Goal: Transaction & Acquisition: Download file/media

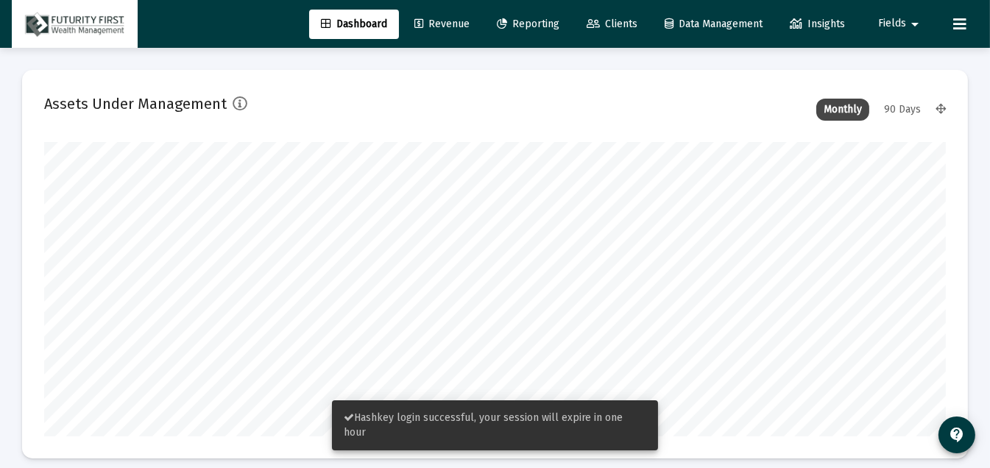
scroll to position [294, 901]
type input "[DATE]"
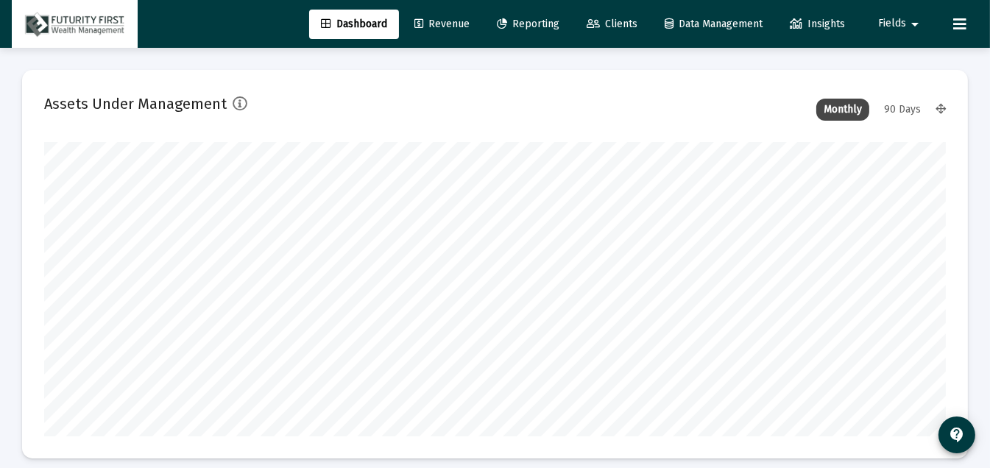
scroll to position [294, 417]
click at [907, 109] on div "90 Days" at bounding box center [903, 110] width 52 height 22
click at [608, 23] on span "Clients" at bounding box center [612, 24] width 51 height 13
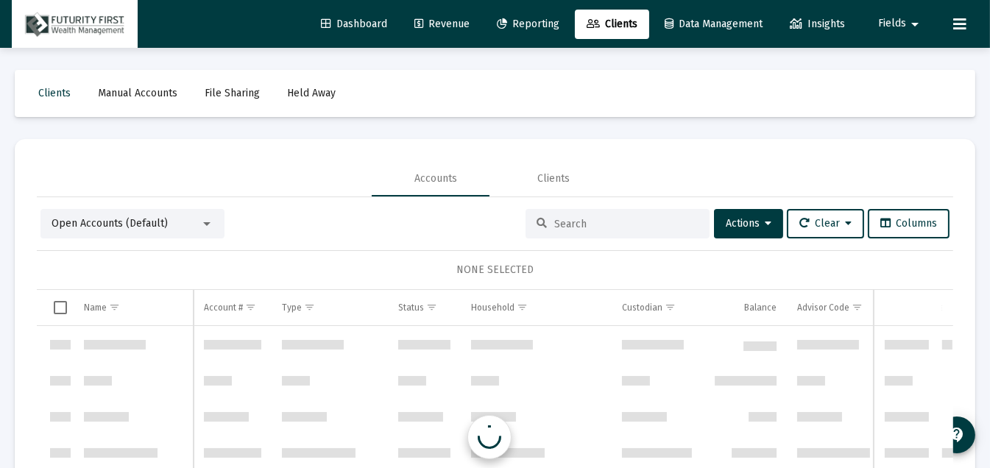
scroll to position [1413, 0]
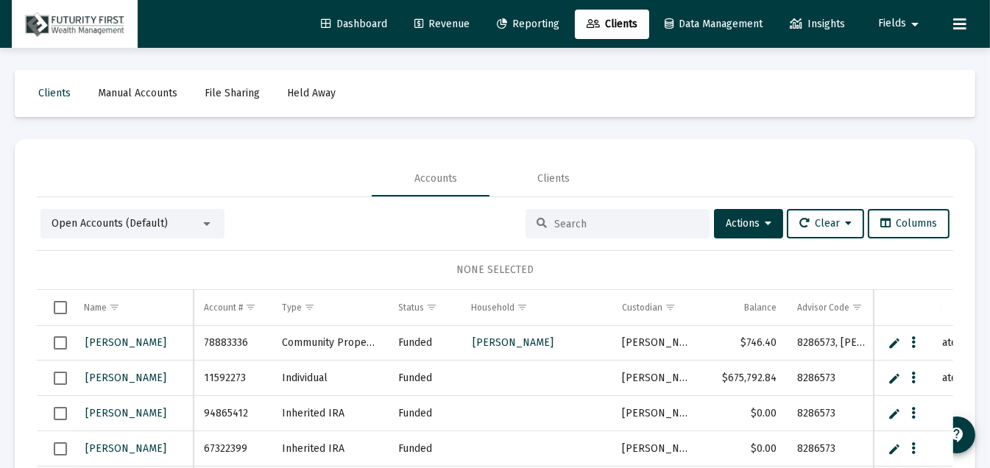
click at [520, 28] on span "Reporting" at bounding box center [528, 24] width 63 height 13
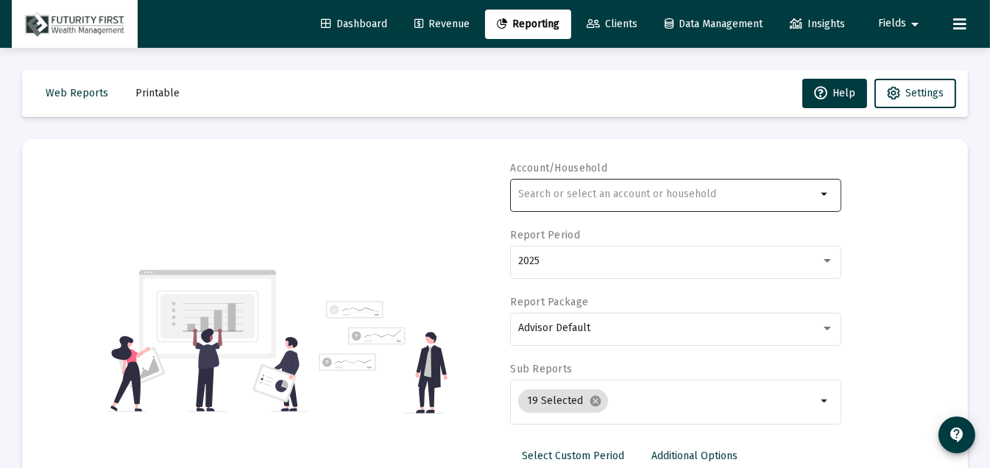
click at [617, 193] on input "text" at bounding box center [667, 194] width 298 height 12
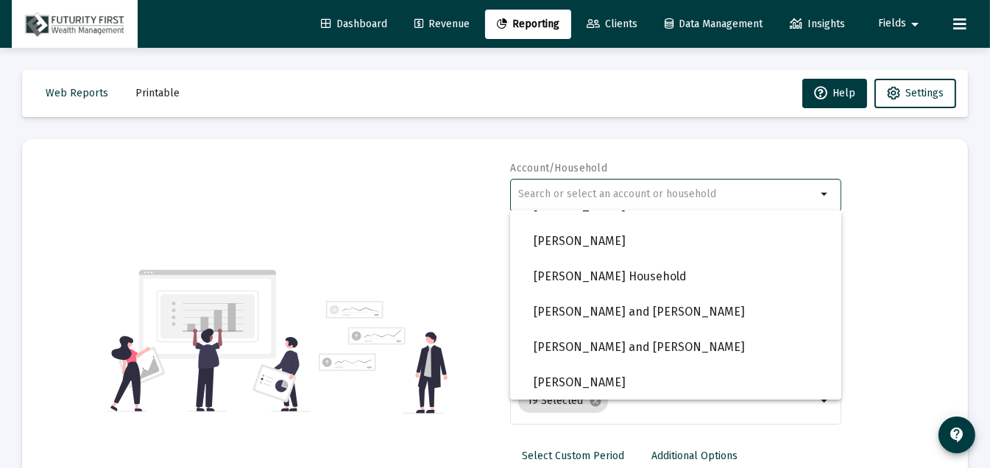
scroll to position [1283, 0]
click at [643, 309] on span "David and Karen Drake" at bounding box center [682, 311] width 296 height 35
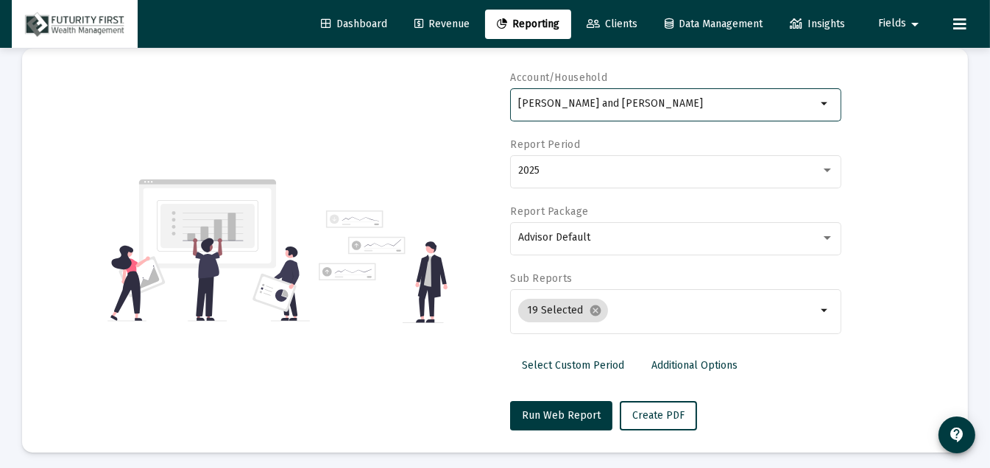
scroll to position [95, 0]
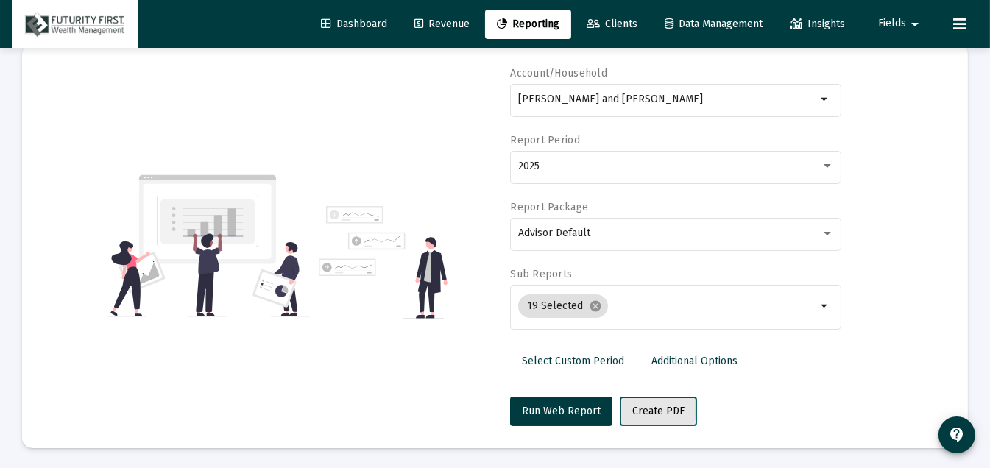
click at [638, 409] on span "Create PDF" at bounding box center [658, 411] width 52 height 13
click at [642, 405] on span "Create PDF" at bounding box center [658, 411] width 52 height 13
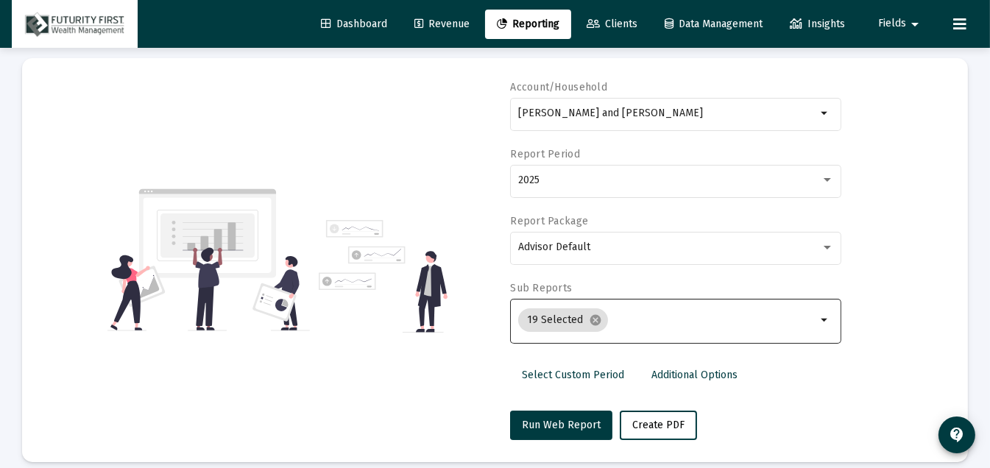
scroll to position [80, 0]
click at [824, 320] on mat-icon "arrow_drop_down" at bounding box center [825, 321] width 18 height 18
click at [818, 318] on mat-icon "arrow_drop_down" at bounding box center [825, 321] width 18 height 18
click at [551, 285] on label "Sub Reports" at bounding box center [541, 289] width 62 height 13
click at [554, 317] on mat-chip "19 Selected cancel" at bounding box center [563, 321] width 90 height 24
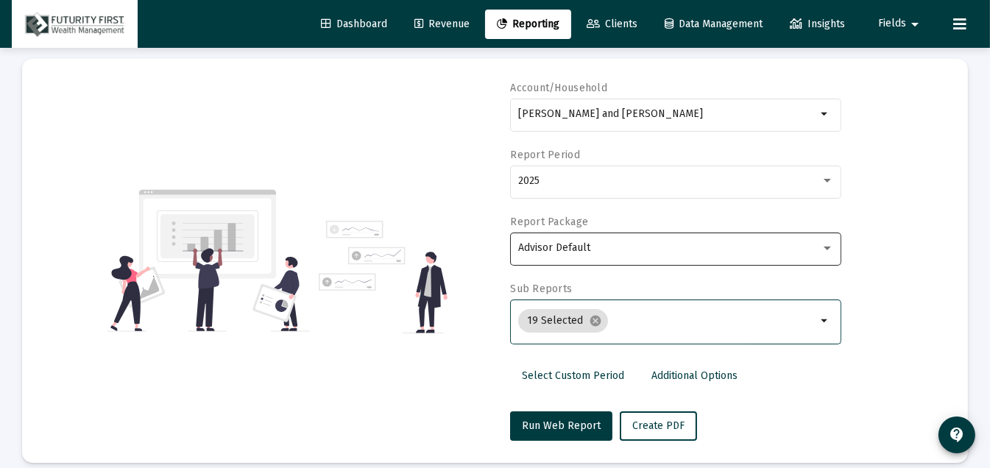
click at [589, 248] on span "Advisor Default" at bounding box center [554, 247] width 72 height 13
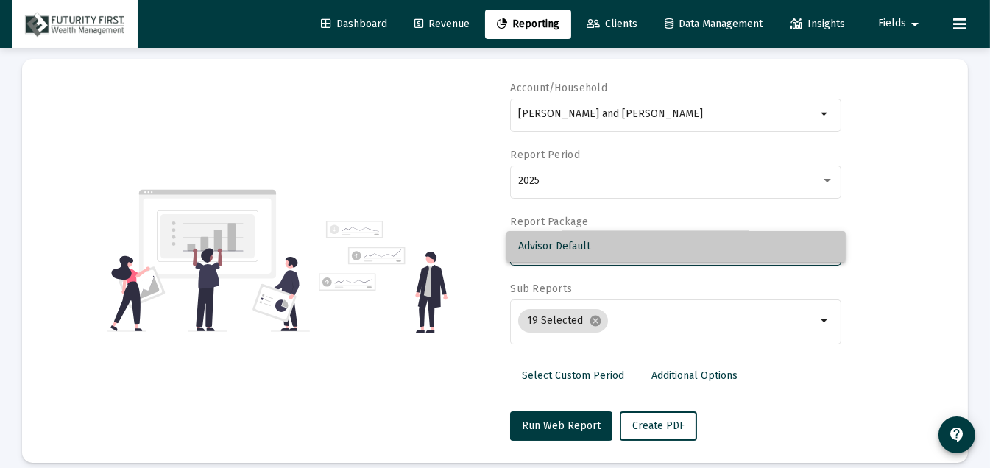
click at [610, 242] on span "Advisor Default" at bounding box center [676, 246] width 316 height 31
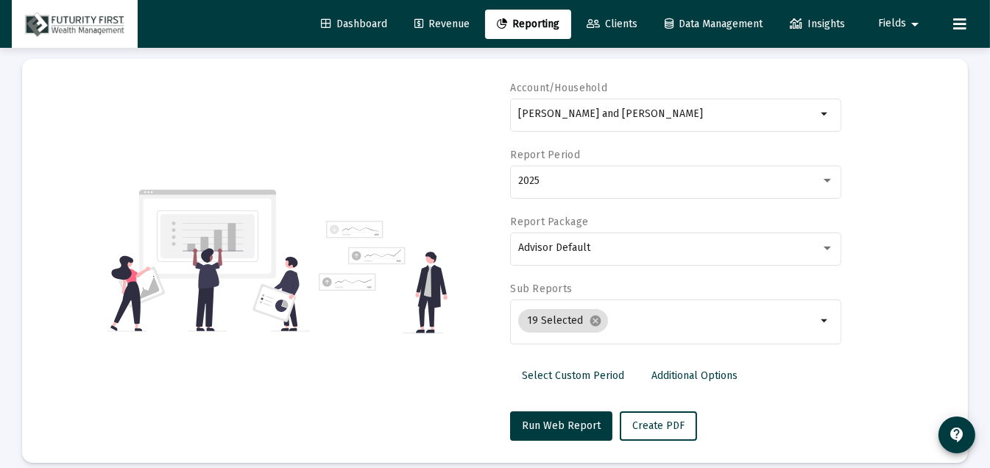
click at [871, 302] on div "Account/Household David and Karen Drake arrow_drop_down Report Period 2025 Repo…" at bounding box center [495, 261] width 902 height 360
click at [646, 423] on span "Create PDF" at bounding box center [658, 426] width 52 height 13
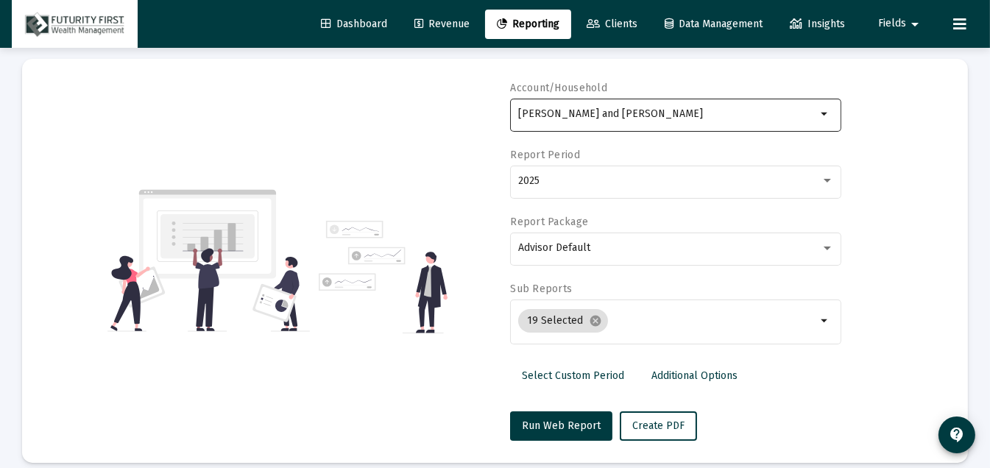
click at [822, 113] on mat-icon "arrow_drop_down" at bounding box center [825, 114] width 18 height 18
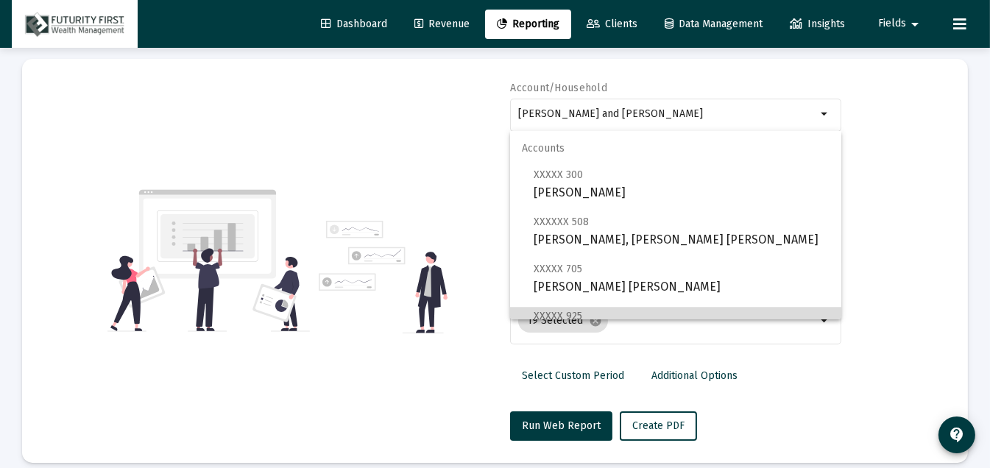
click at [830, 312] on mat-option "XXXXX 925 Cavanna, Martha Individual" at bounding box center [675, 325] width 331 height 35
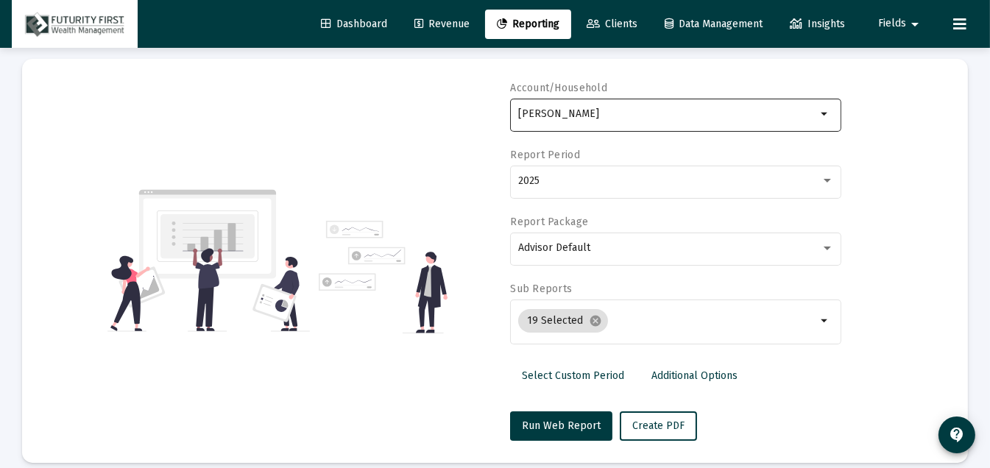
click at [825, 113] on mat-icon "arrow_drop_down" at bounding box center [825, 114] width 18 height 18
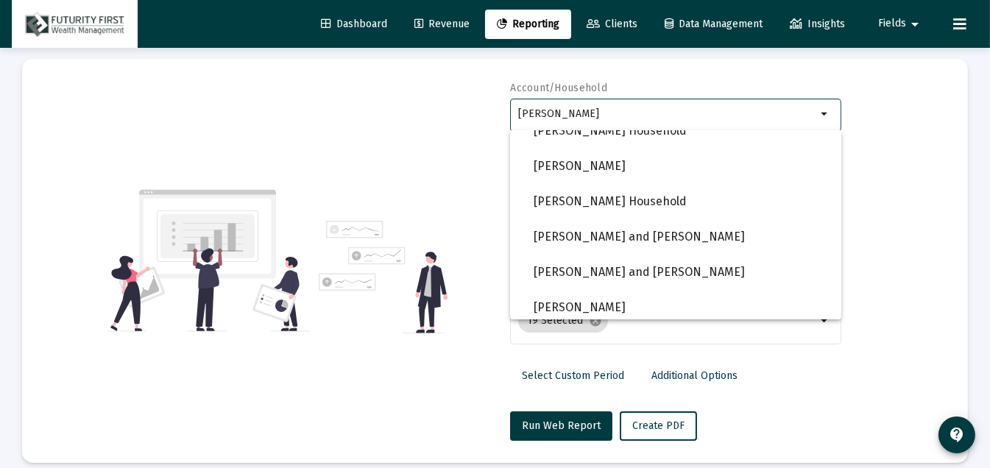
scroll to position [1283, 0]
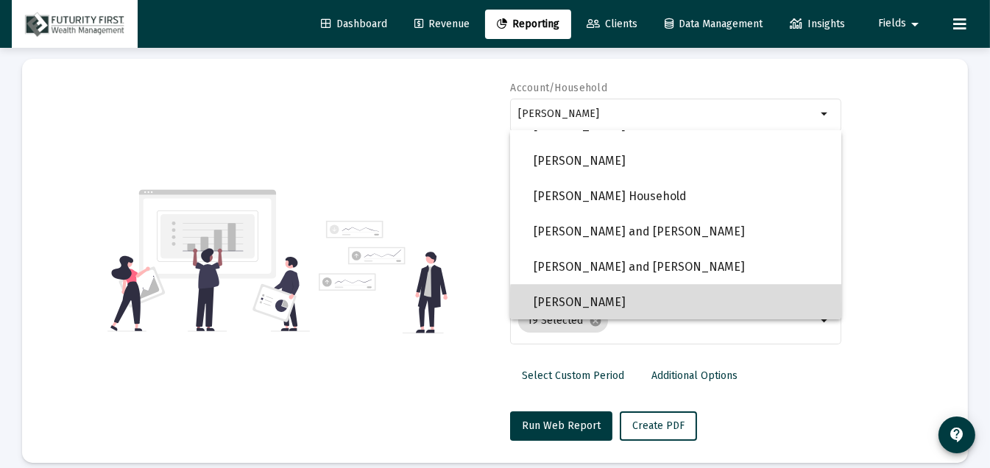
click at [713, 305] on span "James Mazurkiewicz" at bounding box center [682, 302] width 296 height 35
type input "James Mazurkiewicz"
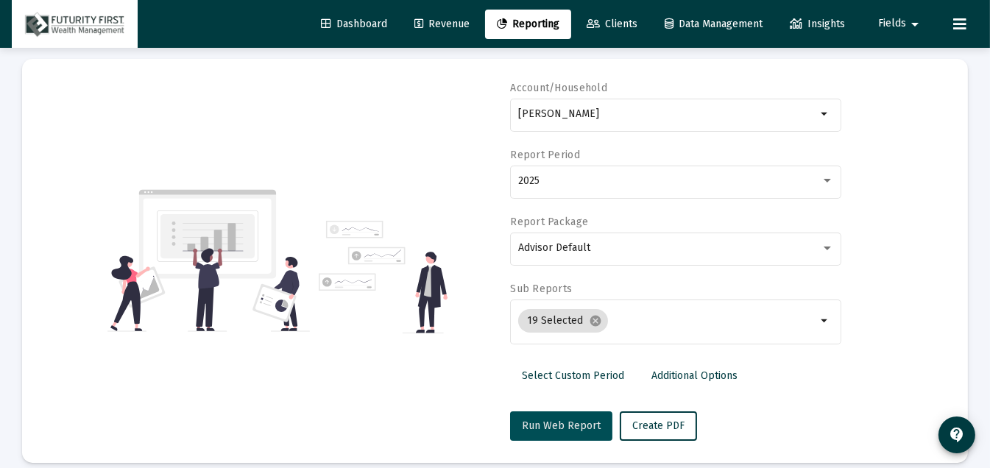
click at [589, 421] on span "Run Web Report" at bounding box center [561, 426] width 79 height 13
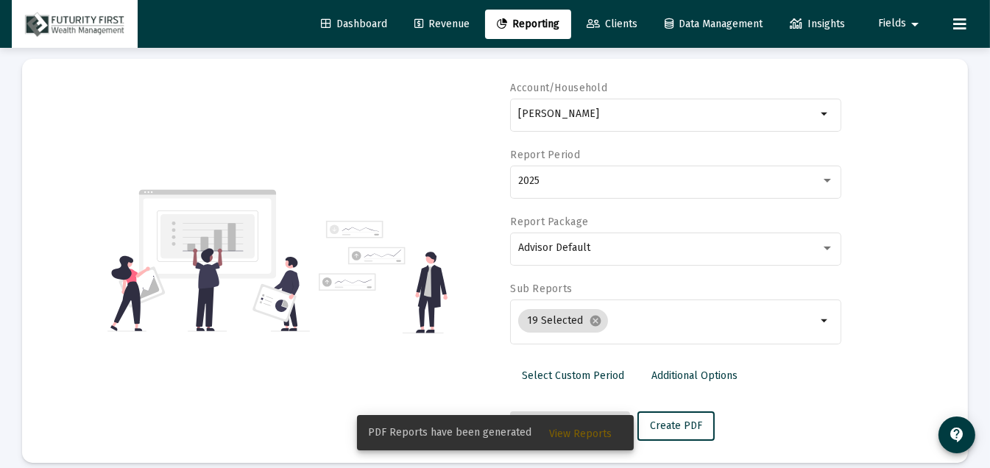
click at [578, 435] on span "View Reports" at bounding box center [581, 434] width 63 height 13
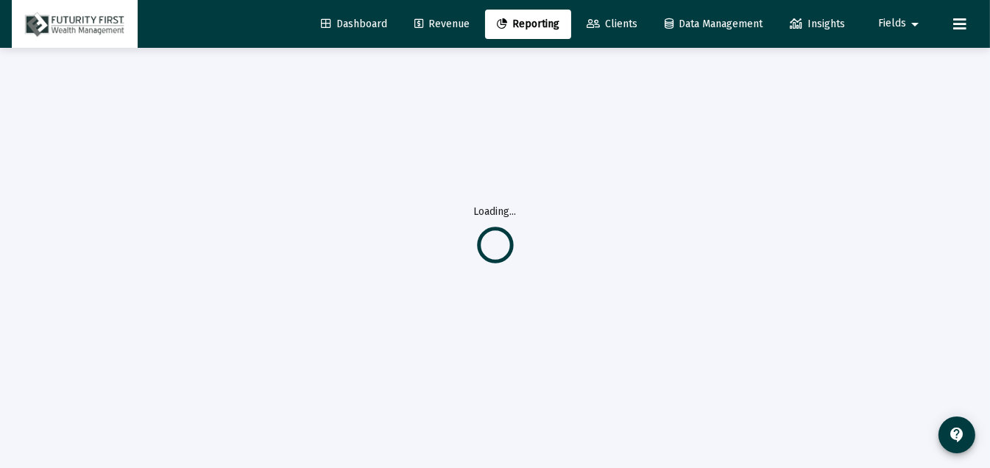
scroll to position [48, 0]
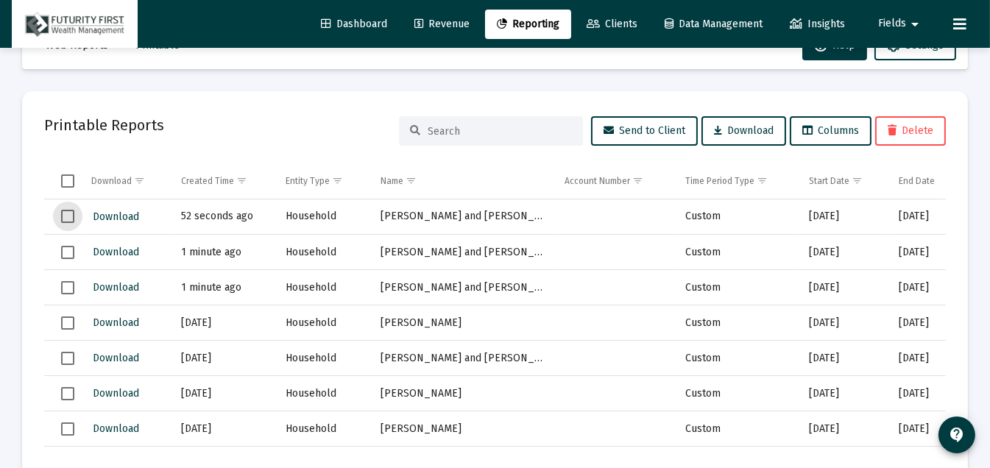
click at [64, 214] on span "Select row" at bounding box center [67, 216] width 13 height 13
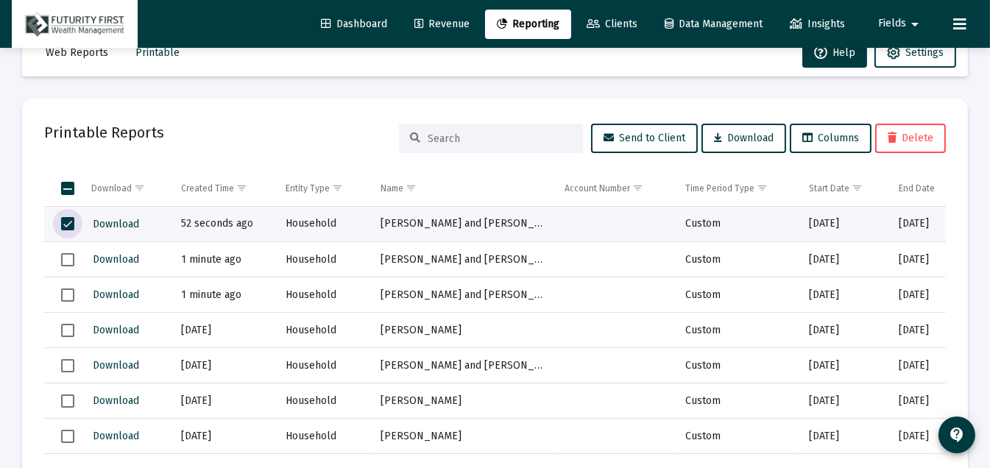
scroll to position [35, 0]
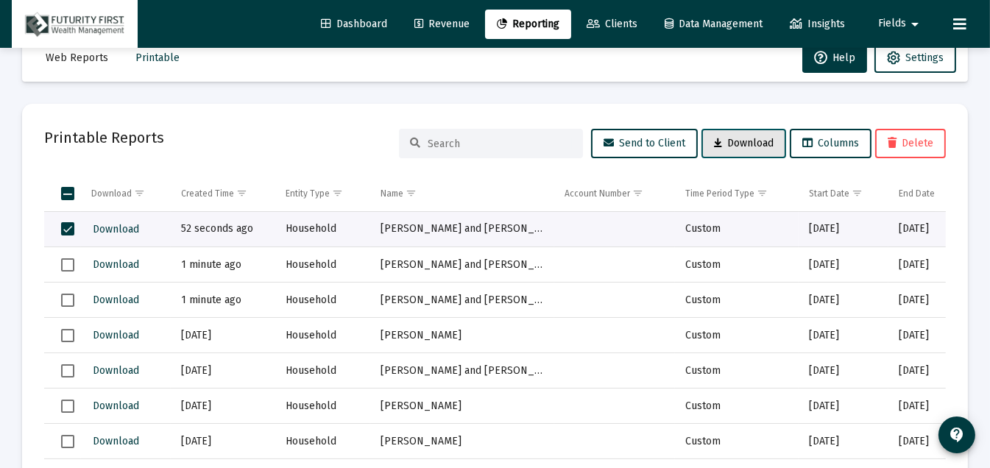
click at [744, 139] on span "Download" at bounding box center [744, 143] width 60 height 13
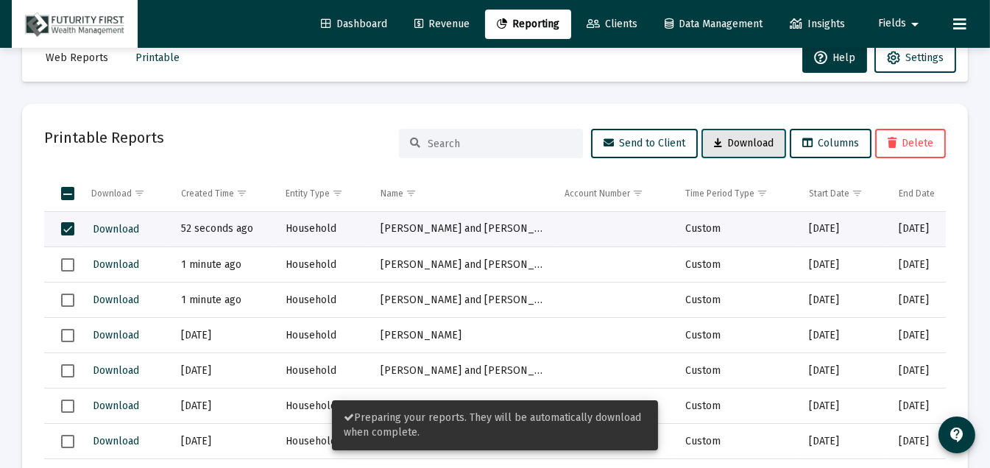
click at [744, 139] on span "Download" at bounding box center [744, 143] width 60 height 13
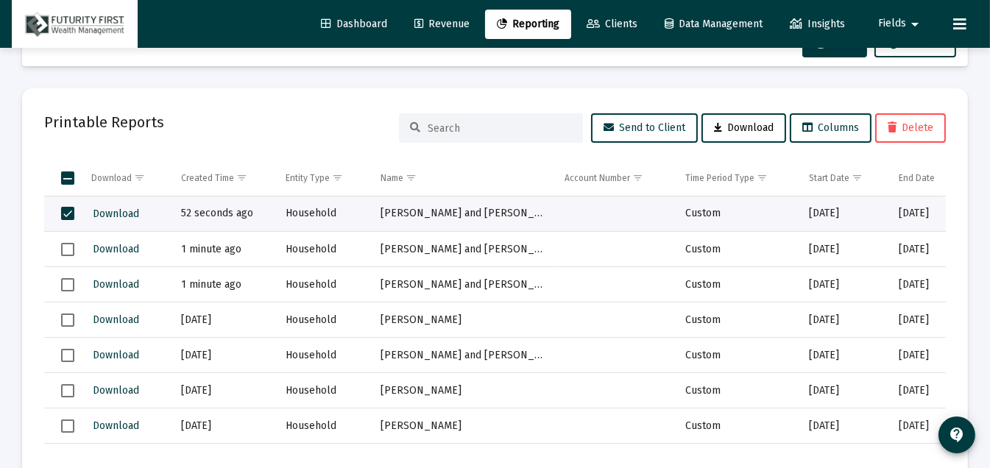
scroll to position [43, 0]
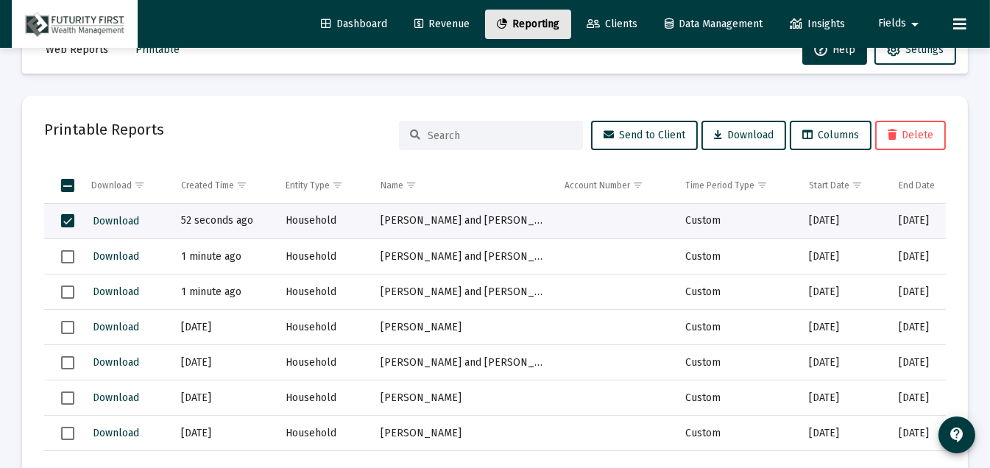
click at [537, 29] on span "Reporting" at bounding box center [528, 24] width 63 height 13
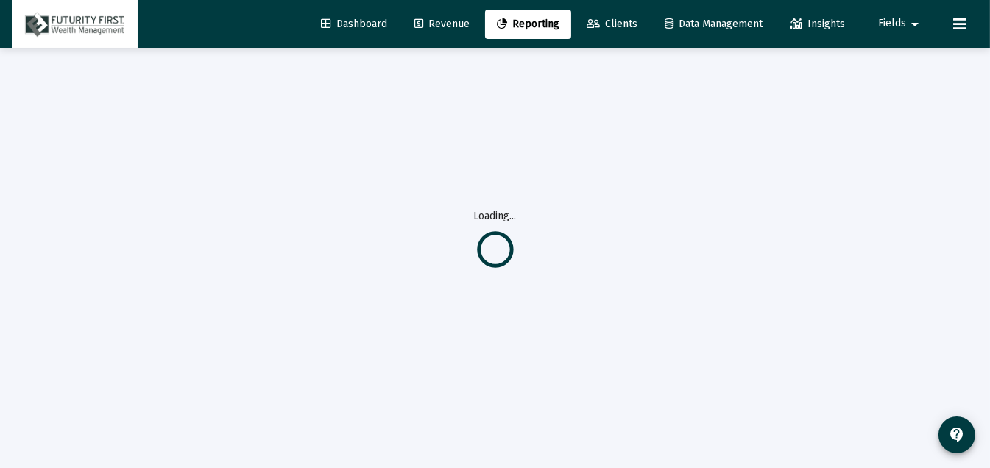
select select "View all"
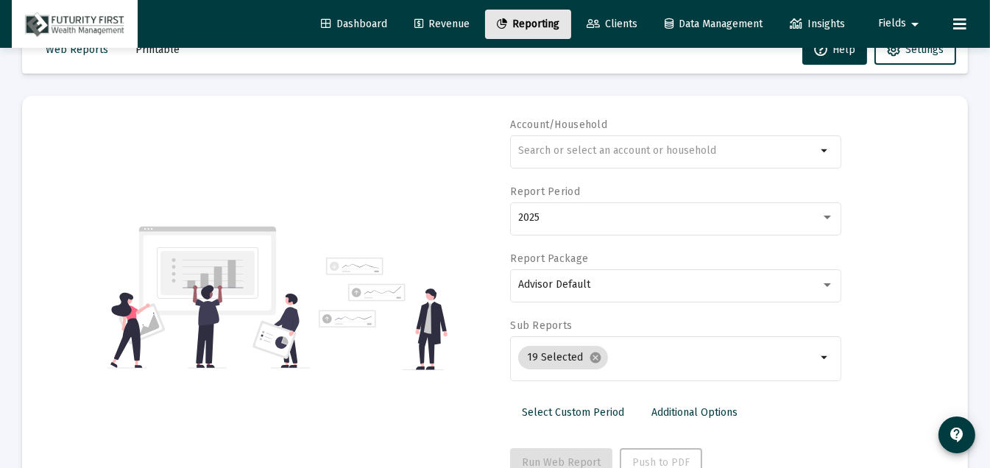
click at [537, 29] on span "Reporting" at bounding box center [528, 24] width 63 height 13
click at [593, 157] on div at bounding box center [667, 151] width 298 height 36
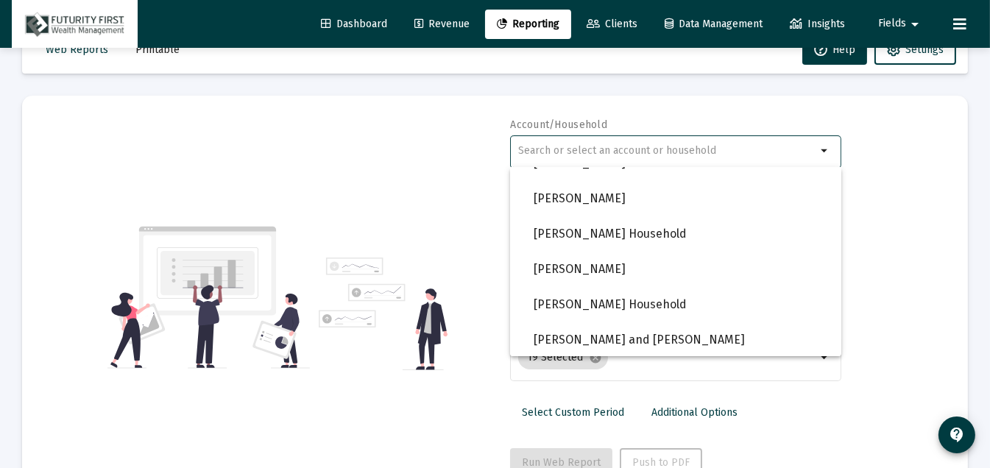
scroll to position [1221, 0]
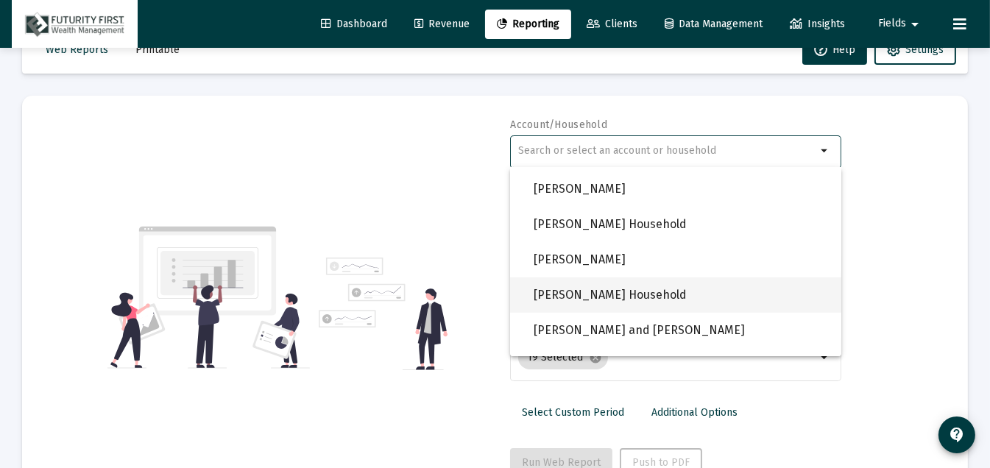
click at [672, 289] on span "Leake, Rhonda Household" at bounding box center [682, 295] width 296 height 35
type input "Leake, Rhonda Household"
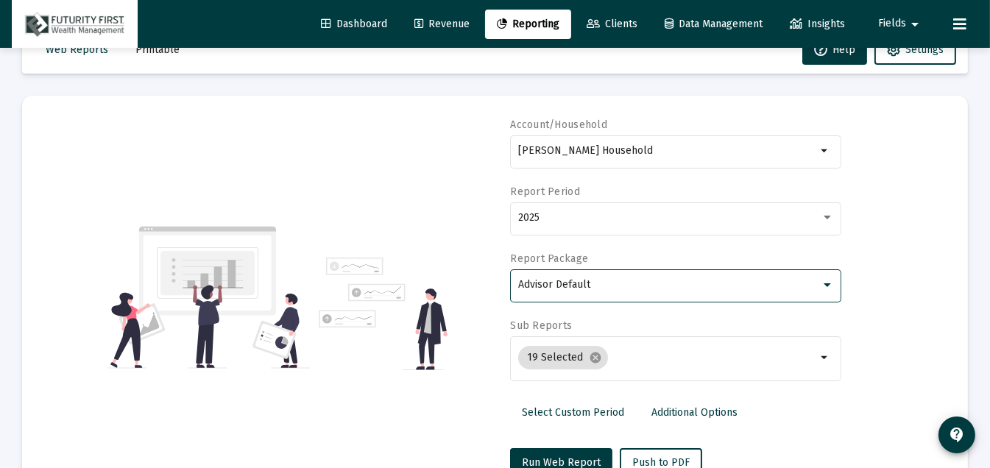
click at [672, 289] on div "Advisor Default" at bounding box center [669, 285] width 303 height 12
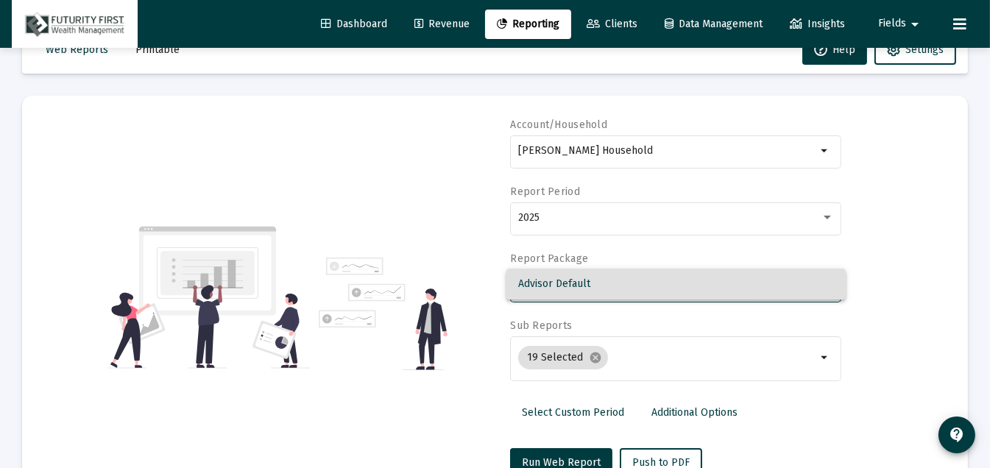
click at [579, 453] on div at bounding box center [495, 234] width 990 height 468
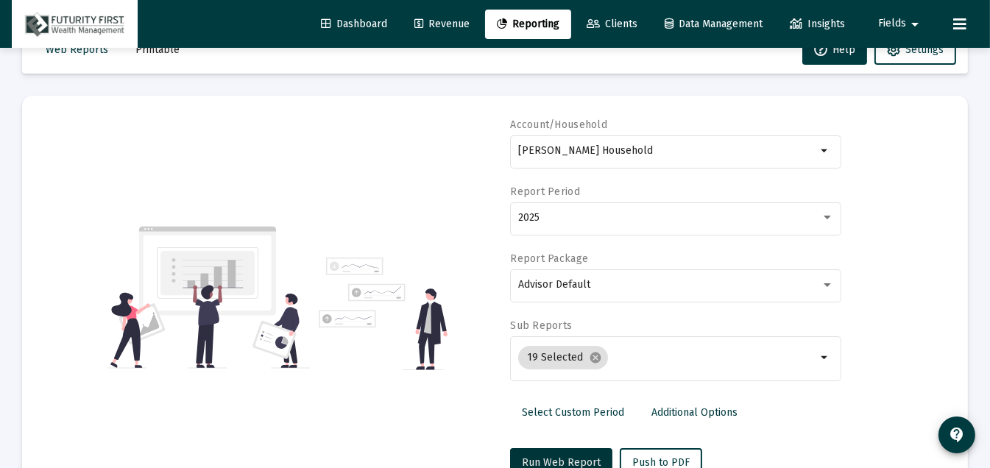
click at [579, 453] on button "Run Web Report" at bounding box center [561, 462] width 102 height 29
select select "View all"
click at [633, 458] on span "Push to PDF" at bounding box center [660, 462] width 57 height 13
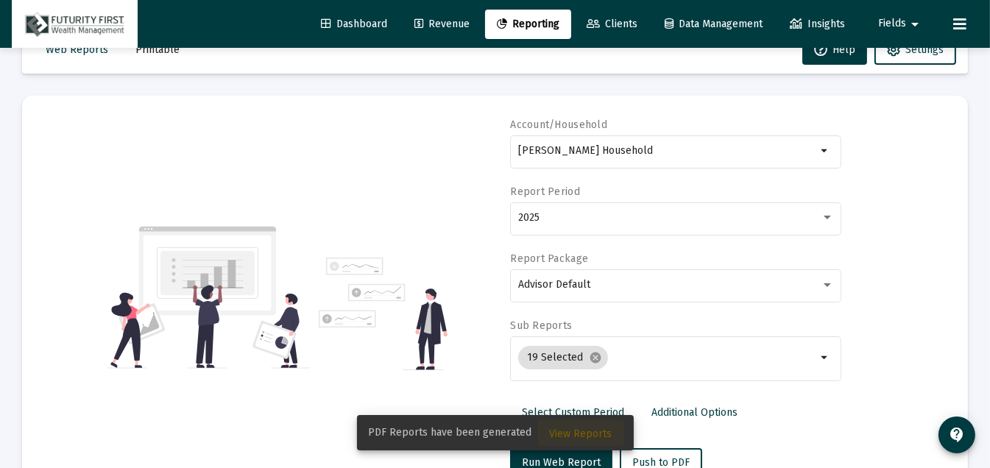
click at [591, 435] on span "View Reports" at bounding box center [581, 434] width 63 height 13
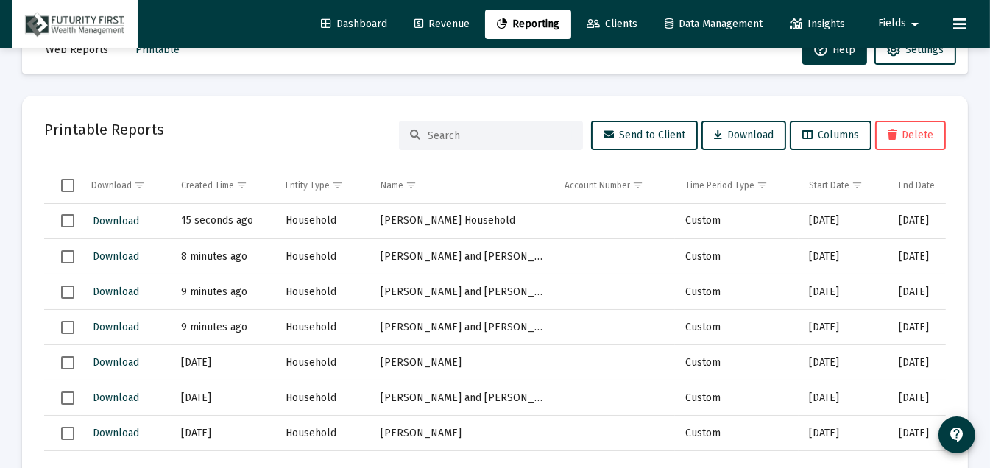
click at [67, 218] on span "Select row" at bounding box center [67, 220] width 13 height 13
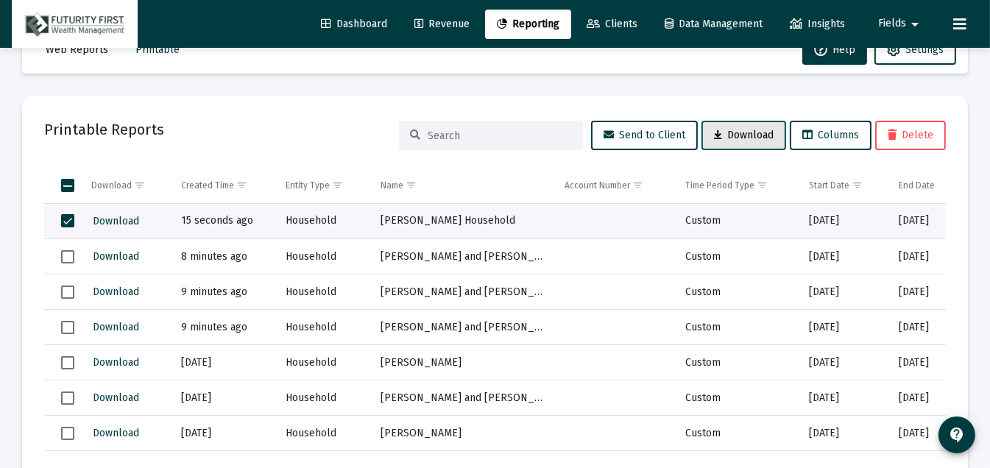
click at [714, 135] on icon at bounding box center [718, 135] width 8 height 10
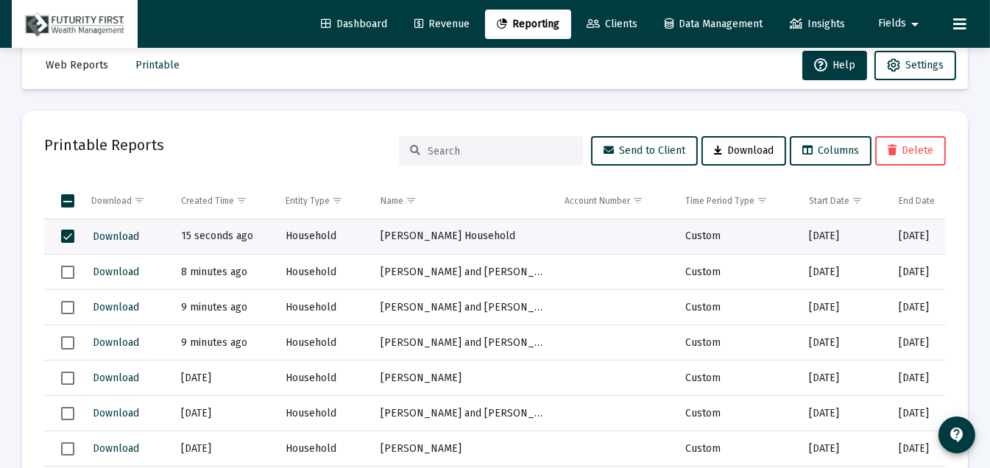
scroll to position [1, 0]
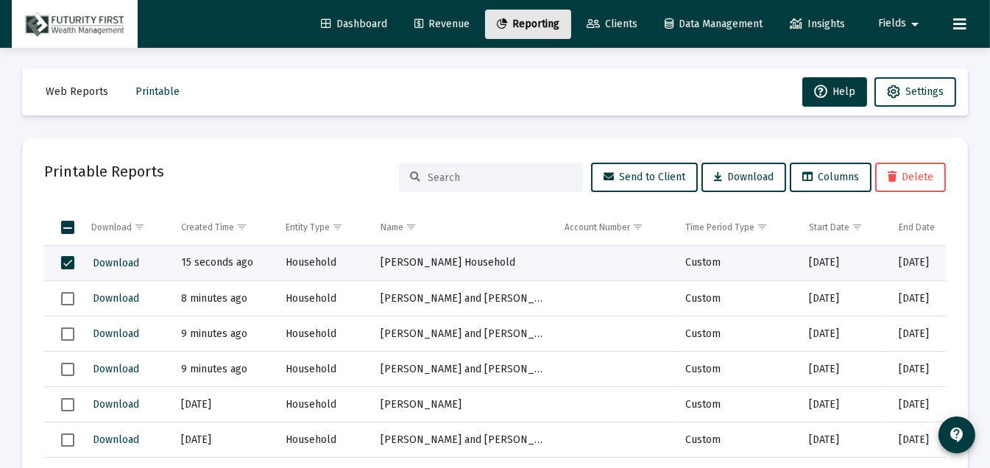
click at [546, 22] on span "Reporting" at bounding box center [528, 24] width 63 height 13
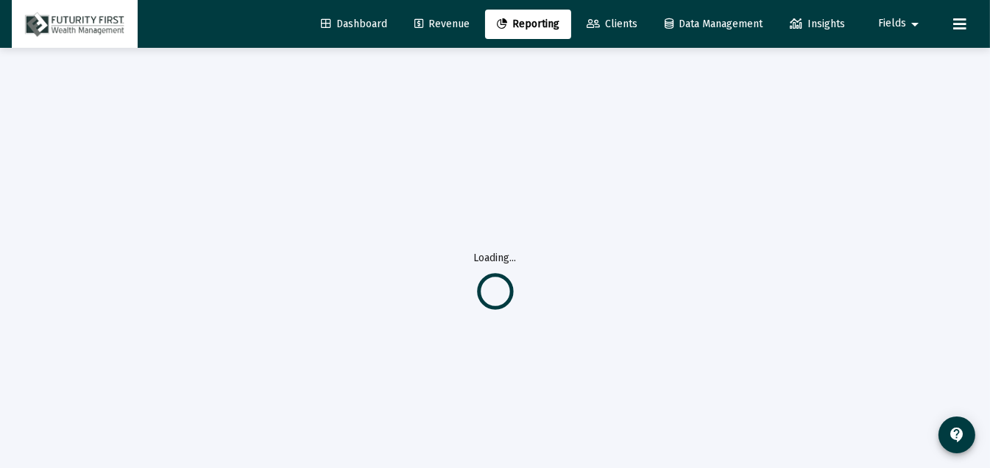
select select "View all"
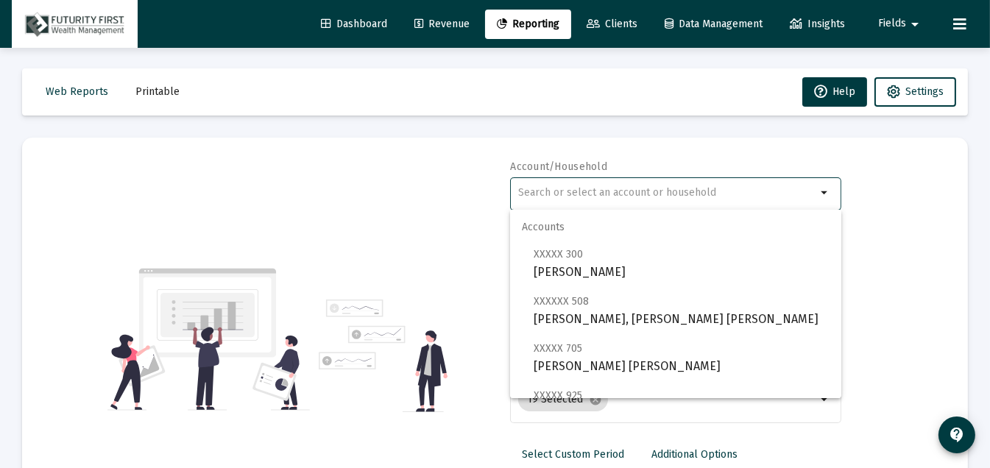
click at [576, 191] on input "text" at bounding box center [667, 193] width 298 height 12
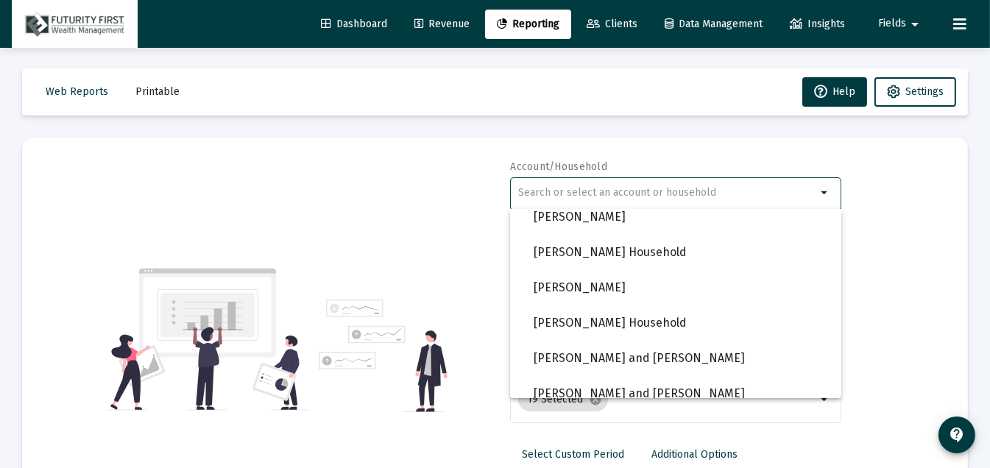
scroll to position [1283, 0]
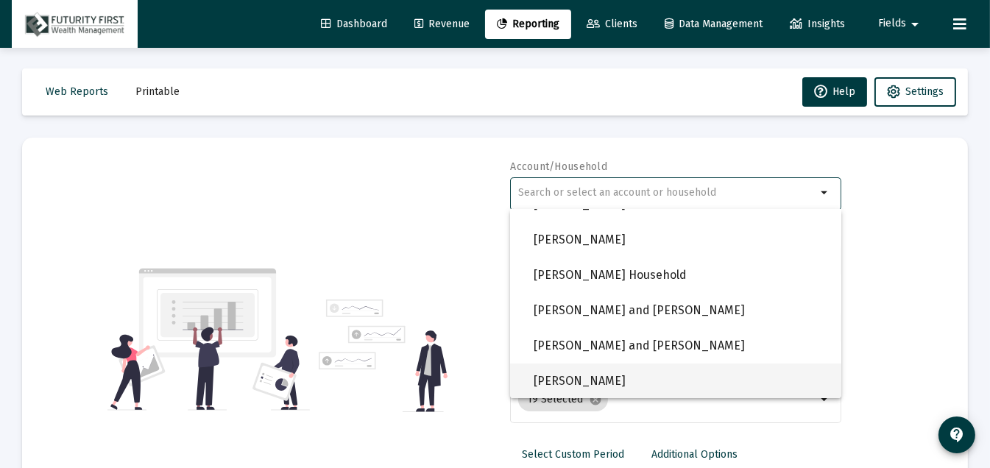
click at [669, 385] on span "James Mazurkiewicz" at bounding box center [682, 381] width 296 height 35
type input "James Mazurkiewicz"
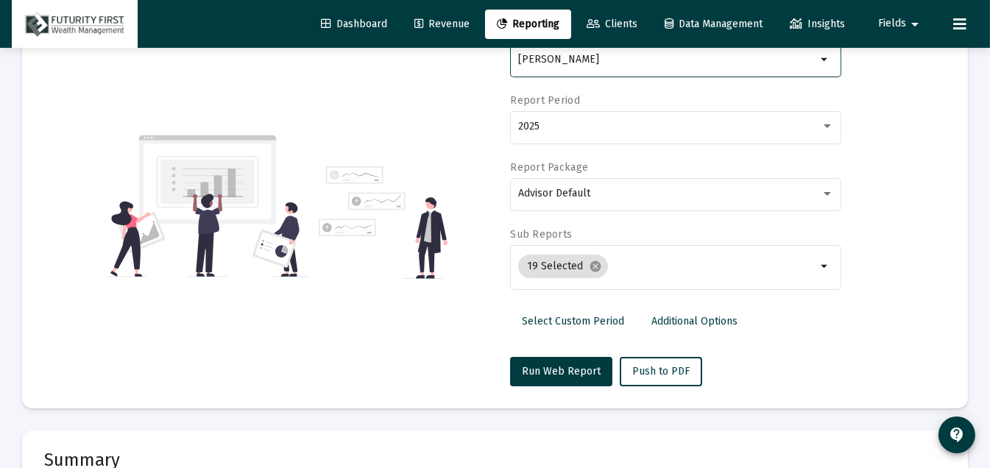
scroll to position [153, 0]
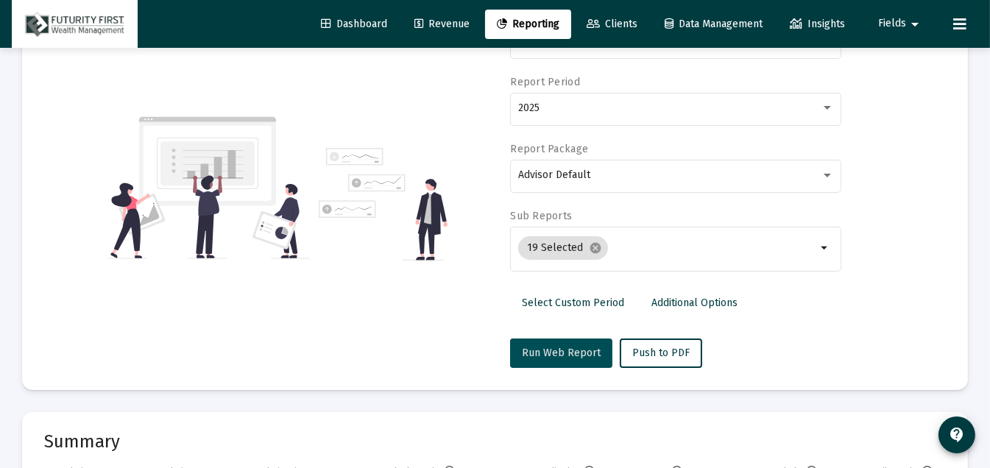
click at [562, 350] on span "Run Web Report" at bounding box center [561, 353] width 79 height 13
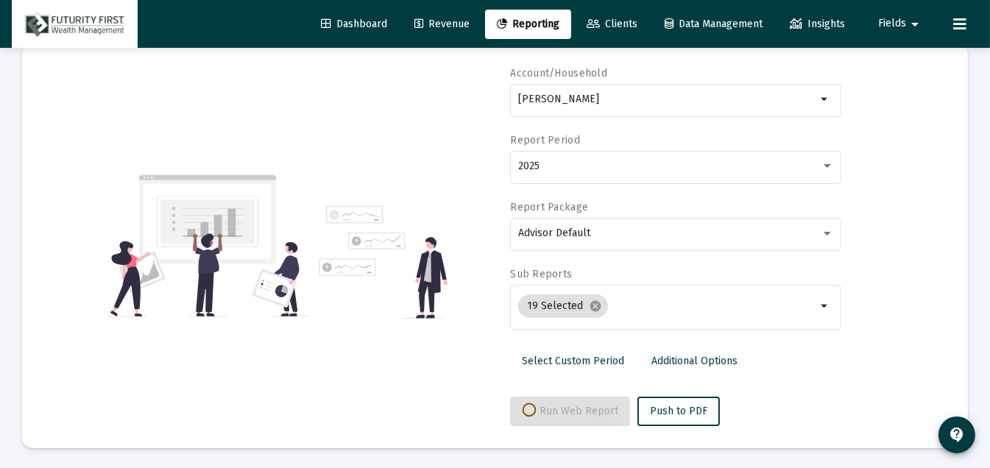
select select "View all"
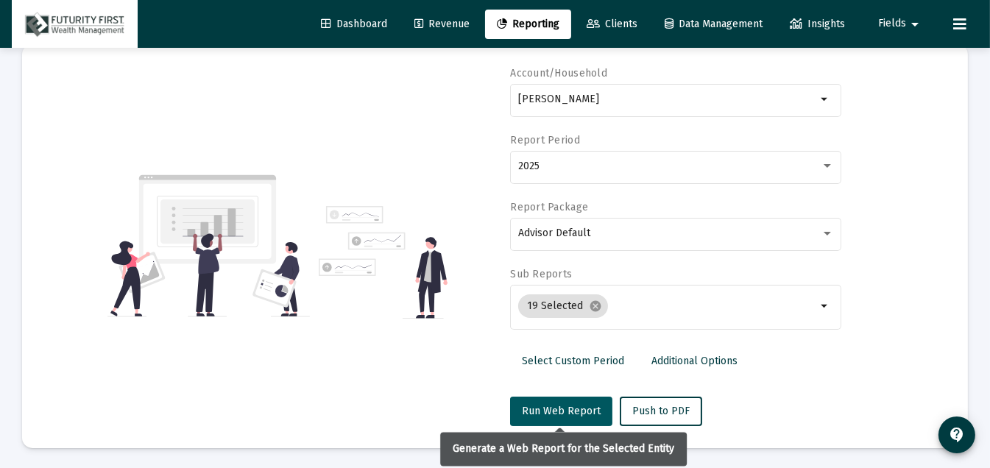
scroll to position [153, 0]
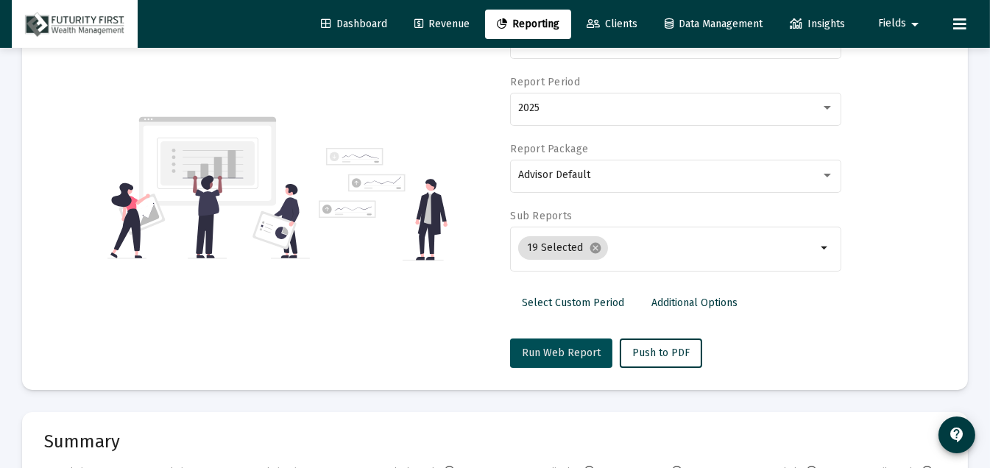
click at [562, 350] on span "Run Web Report" at bounding box center [561, 353] width 79 height 13
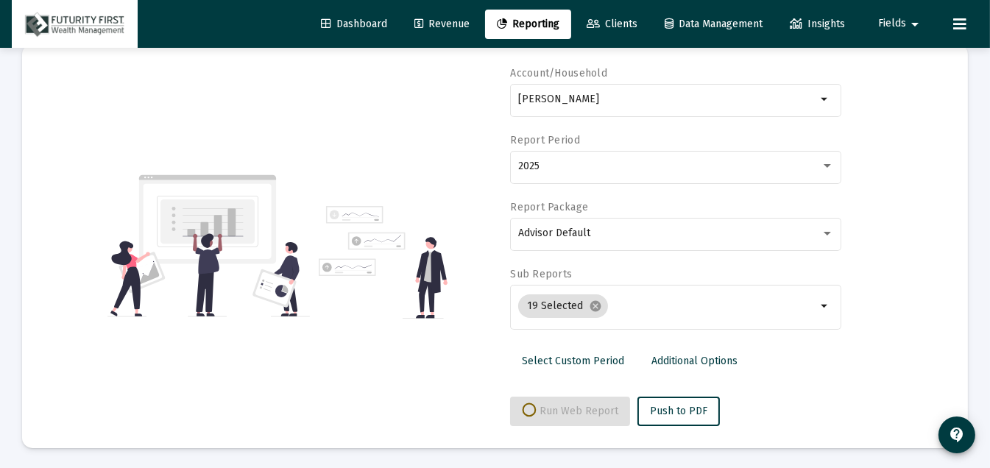
select select "View all"
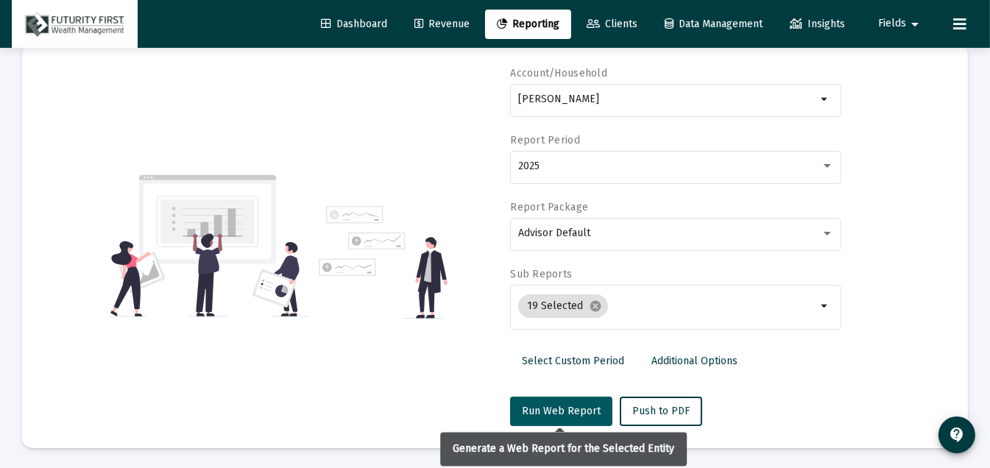
scroll to position [153, 0]
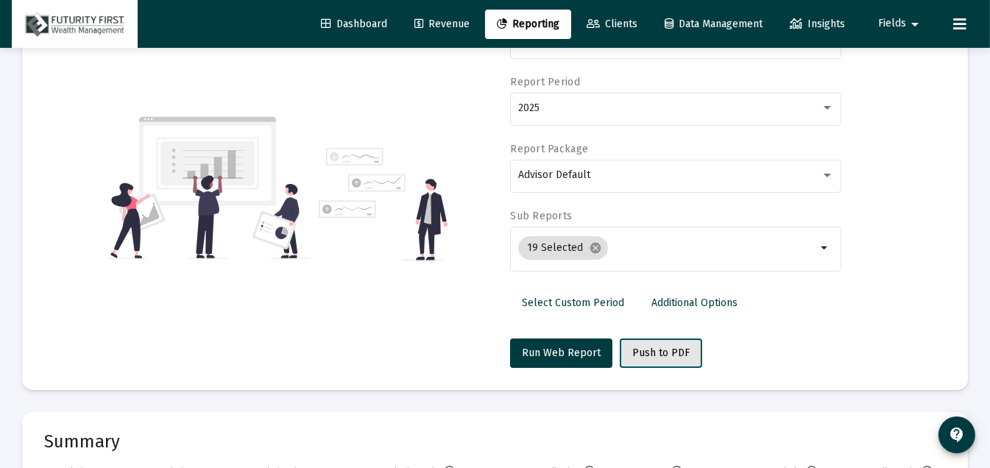
click at [640, 347] on span "Push to PDF" at bounding box center [660, 353] width 57 height 13
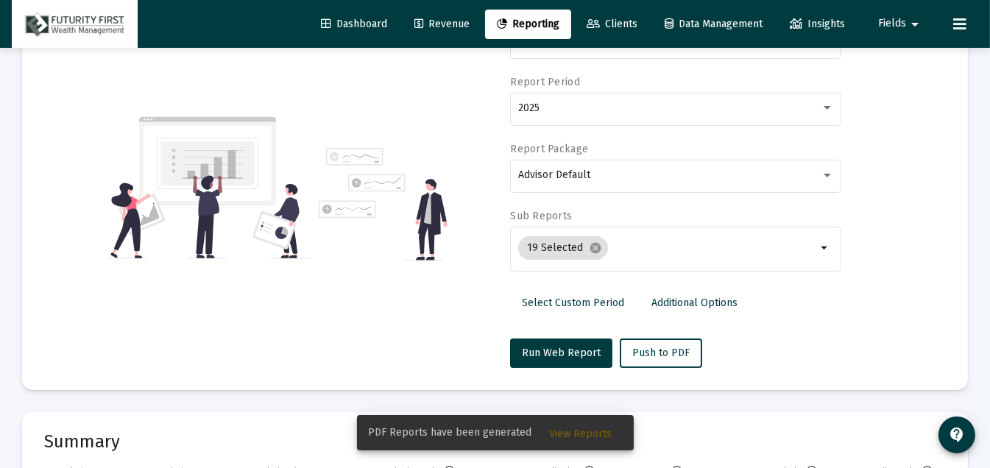
click at [574, 433] on span "View Reports" at bounding box center [581, 434] width 63 height 13
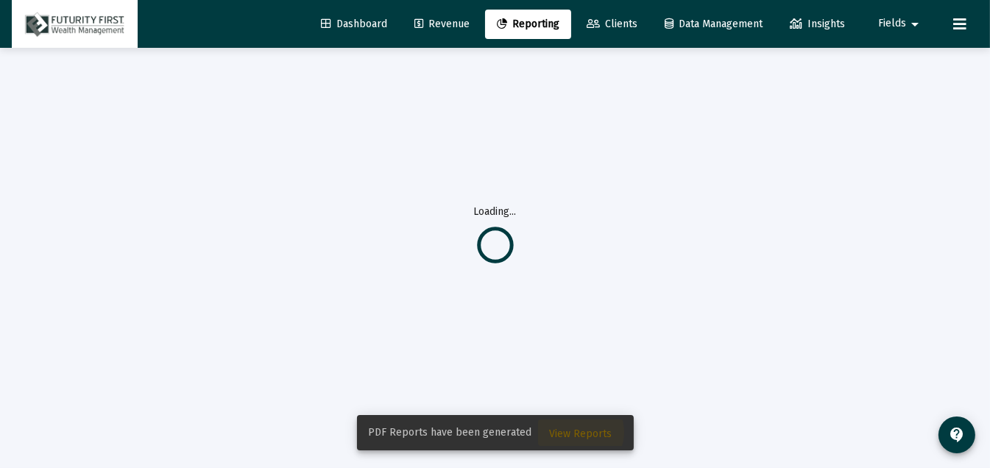
scroll to position [48, 0]
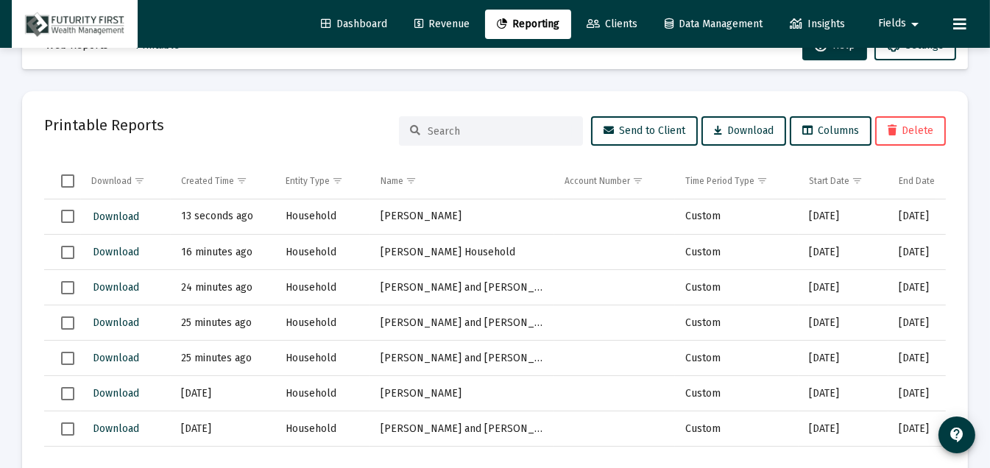
click at [61, 214] on span "Select row" at bounding box center [67, 216] width 13 height 13
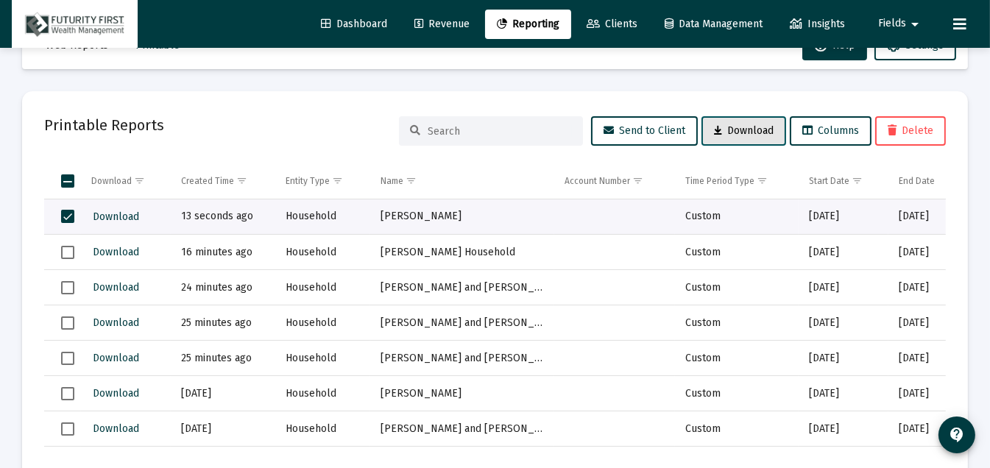
click at [724, 131] on span "Download" at bounding box center [744, 130] width 60 height 13
